Goal: Information Seeking & Learning: Learn about a topic

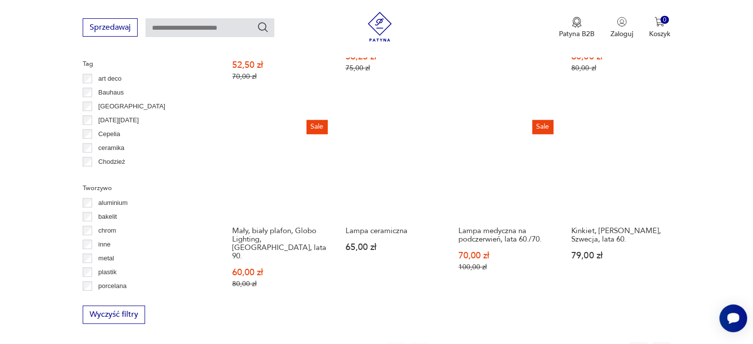
scroll to position [926, 0]
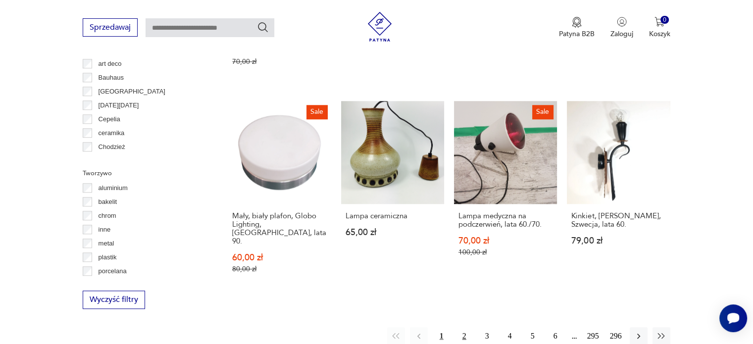
click at [459, 327] on button "2" at bounding box center [464, 336] width 18 height 18
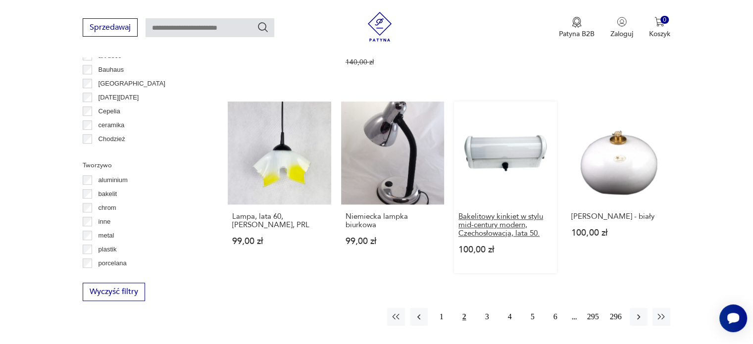
scroll to position [1024, 0]
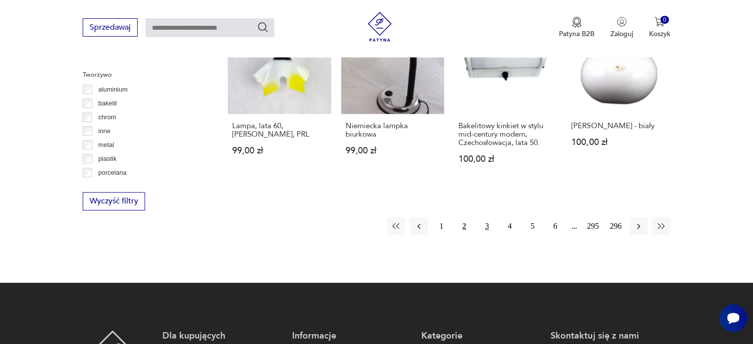
click at [487, 217] on button "3" at bounding box center [487, 226] width 18 height 18
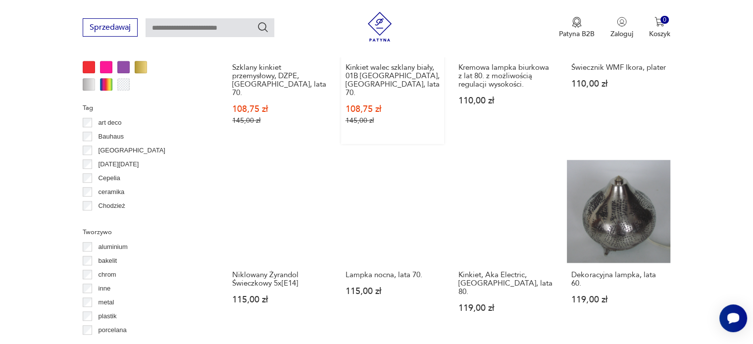
scroll to position [876, 0]
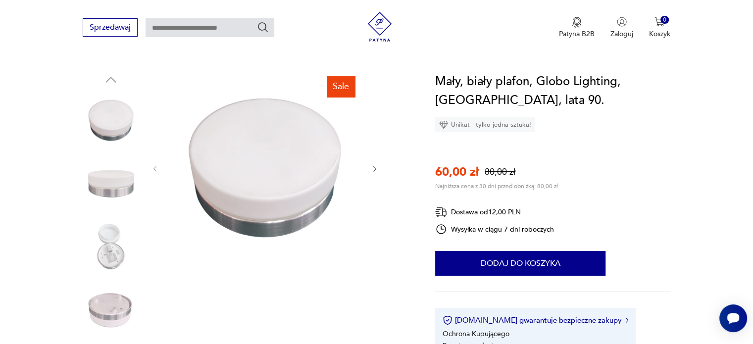
scroll to position [49, 0]
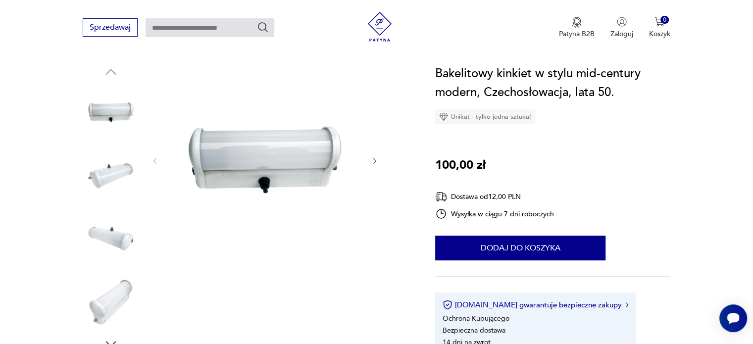
click at [104, 184] on img at bounding box center [111, 175] width 56 height 56
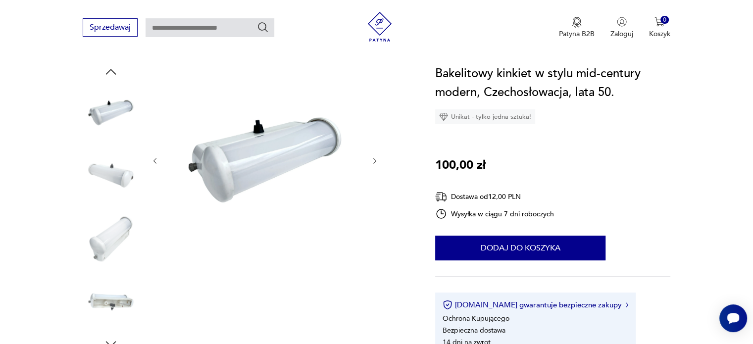
click at [109, 195] on img at bounding box center [111, 175] width 56 height 56
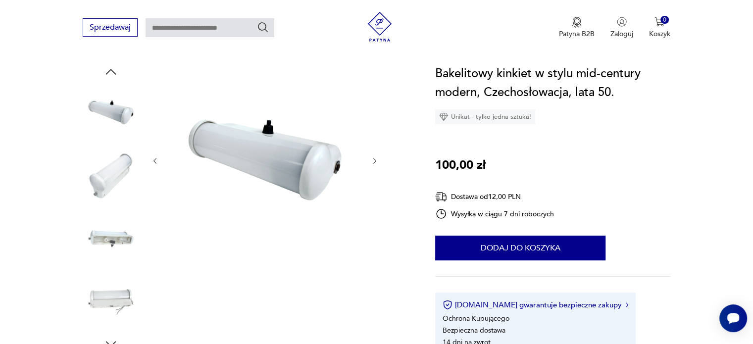
click at [108, 205] on div at bounding box center [111, 207] width 56 height 247
click at [106, 231] on img at bounding box center [111, 238] width 56 height 56
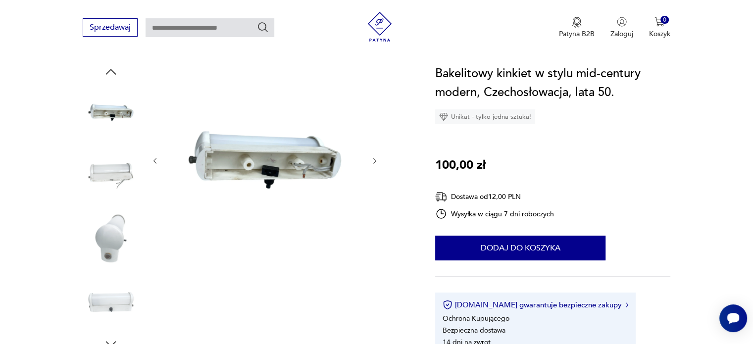
click at [113, 235] on img at bounding box center [111, 238] width 56 height 56
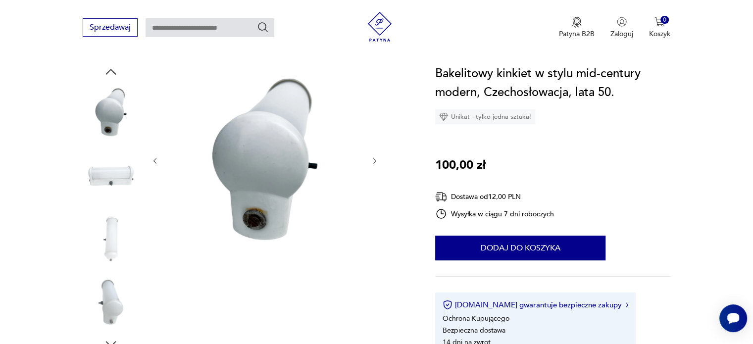
click at [110, 259] on img at bounding box center [111, 238] width 56 height 56
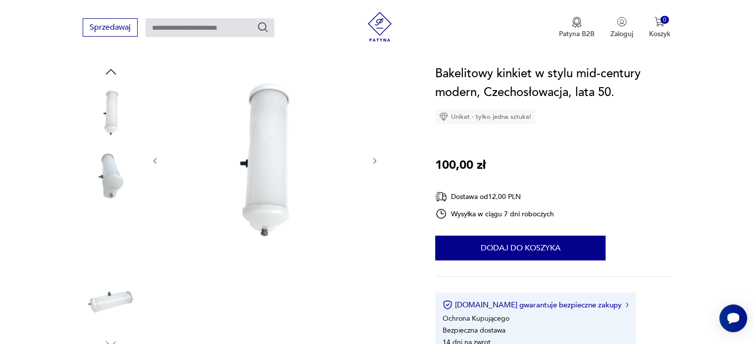
click at [110, 261] on img at bounding box center [111, 238] width 56 height 56
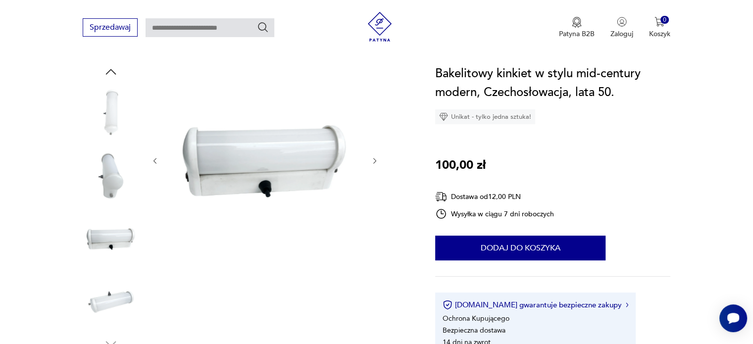
click at [110, 279] on img at bounding box center [111, 302] width 56 height 56
